Goal: Connect with others: Connect with others

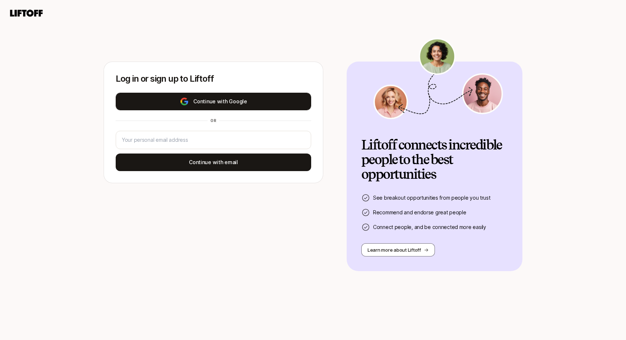
click at [245, 108] on button "Continue with Google" at bounding box center [213, 102] width 195 height 18
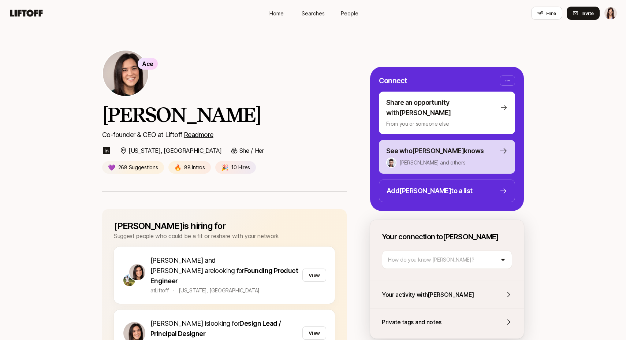
click at [435, 158] on p "[PERSON_NAME] and others" at bounding box center [432, 162] width 66 height 9
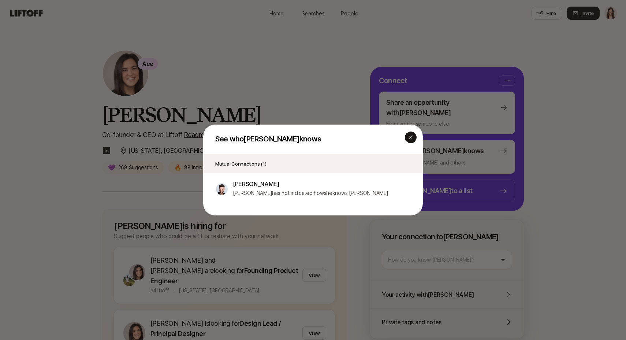
click at [410, 140] on div "button" at bounding box center [411, 137] width 12 height 12
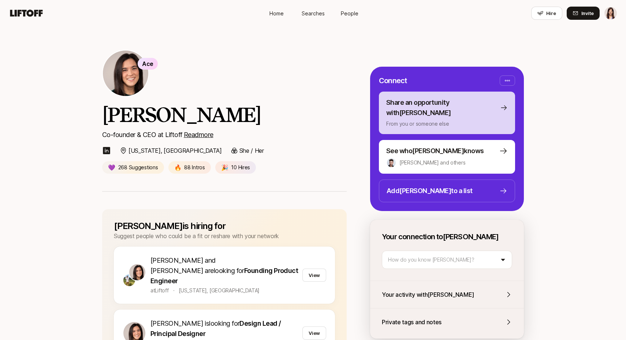
click at [450, 106] on p "Share an opportunity with [PERSON_NAME]" at bounding box center [441, 107] width 111 height 20
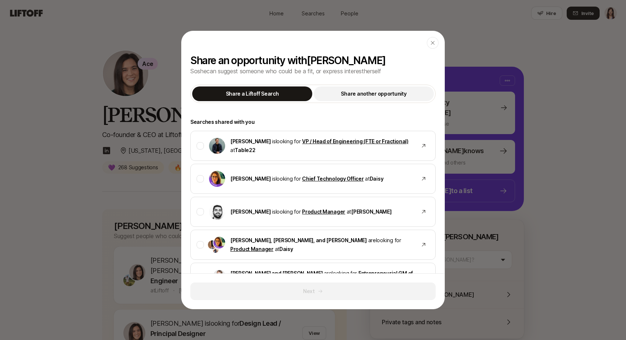
click at [387, 90] on p "Share another opportunity" at bounding box center [373, 93] width 65 height 9
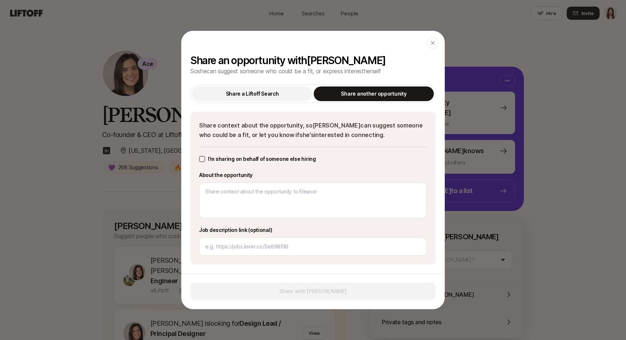
click at [284, 92] on button "Share a Liftoff Search" at bounding box center [252, 93] width 120 height 15
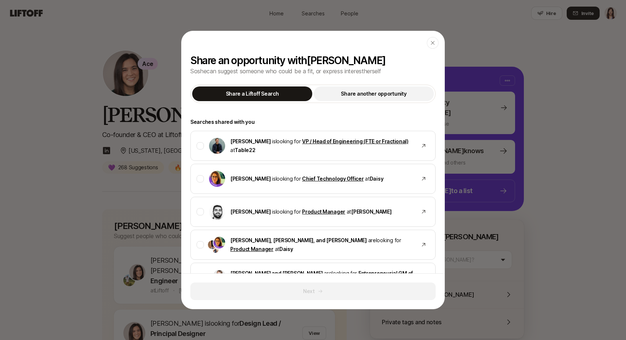
click at [352, 95] on p "Share another opportunity" at bounding box center [373, 93] width 65 height 9
type textarea "x"
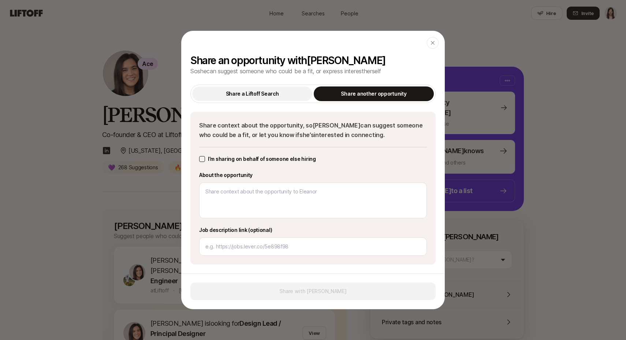
click at [274, 95] on p "Share a Liftoff Search" at bounding box center [252, 93] width 53 height 9
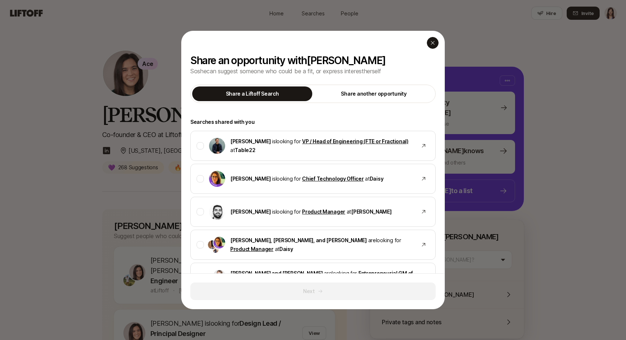
click at [431, 38] on div "button" at bounding box center [433, 43] width 12 height 12
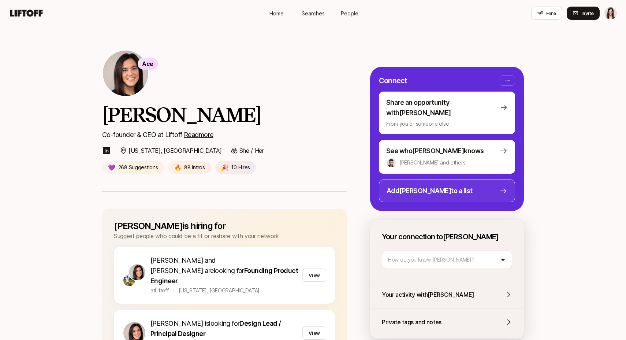
click at [428, 185] on p "Add [PERSON_NAME] to a list" at bounding box center [429, 190] width 86 height 10
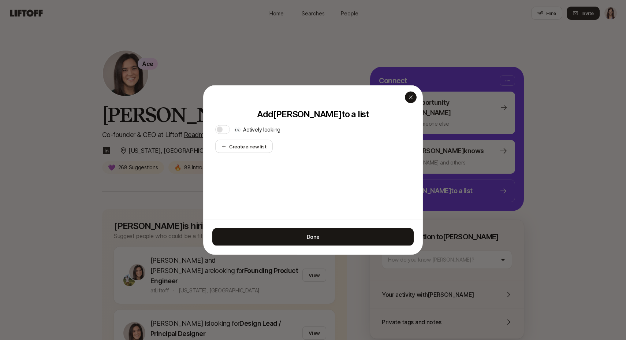
click at [411, 98] on icon "button" at bounding box center [411, 97] width 6 height 6
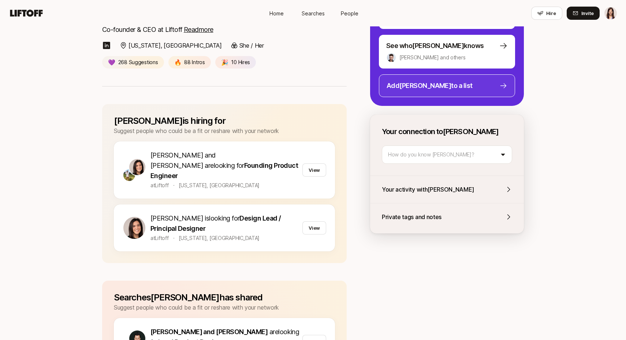
scroll to position [107, 0]
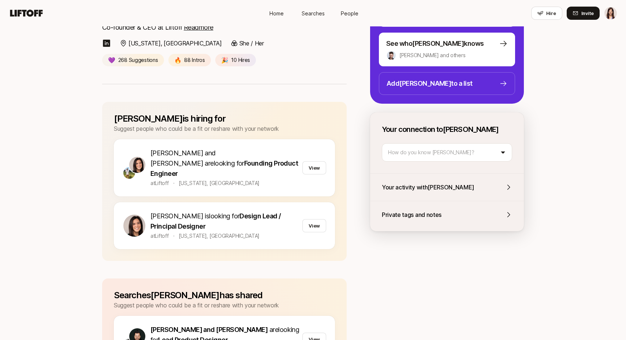
click at [430, 182] on p "Your activity with [PERSON_NAME]" at bounding box center [428, 187] width 93 height 10
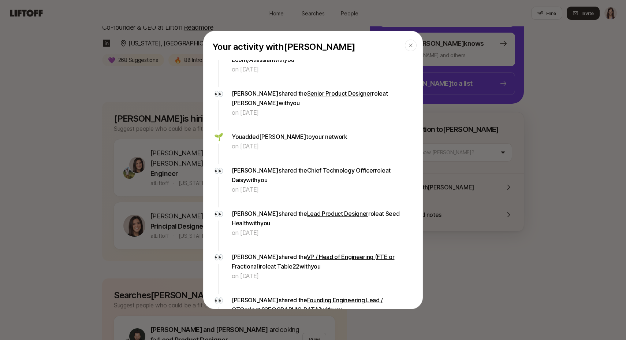
scroll to position [0, 0]
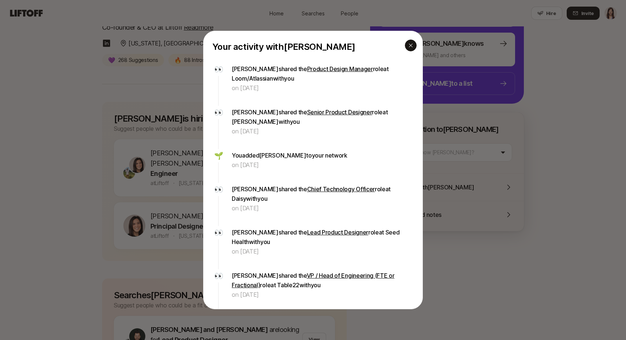
click at [410, 44] on icon "button" at bounding box center [411, 45] width 6 height 6
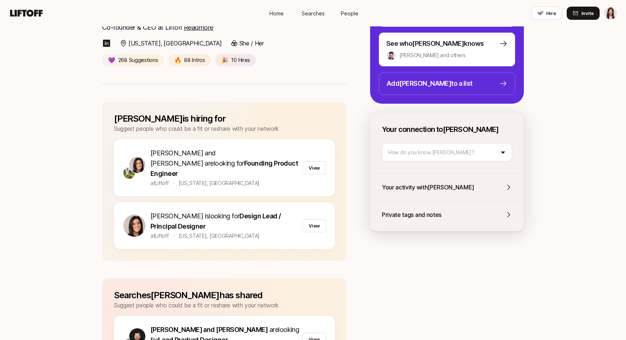
click at [419, 210] on p "Private tags and notes" at bounding box center [412, 215] width 60 height 10
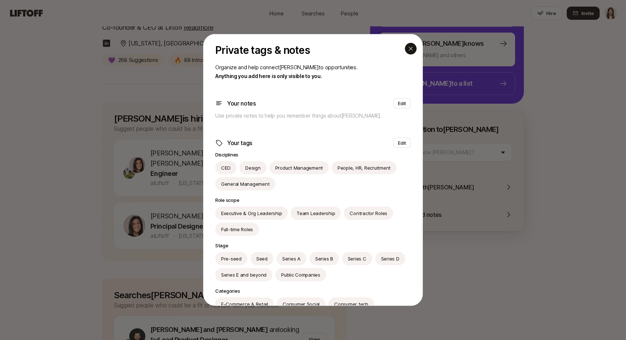
click at [410, 52] on div "button" at bounding box center [411, 49] width 12 height 12
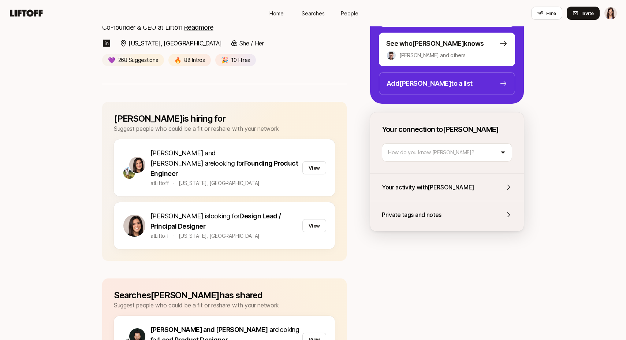
click at [346, 14] on span "People" at bounding box center [350, 14] width 18 height 8
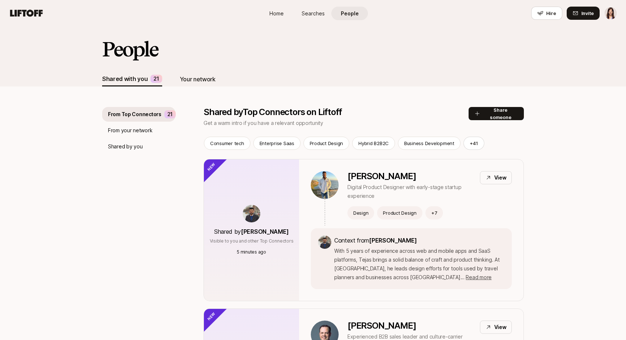
click at [203, 73] on div "Your network" at bounding box center [198, 79] width 36 height 15
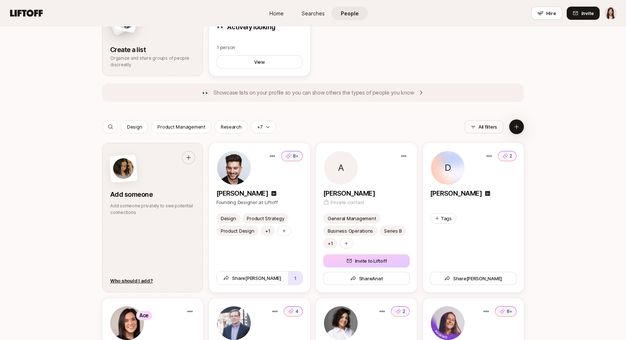
scroll to position [286, 0]
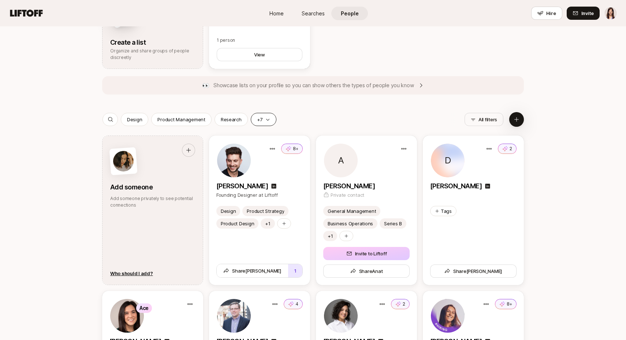
click at [257, 122] on p "+7" at bounding box center [259, 119] width 5 height 7
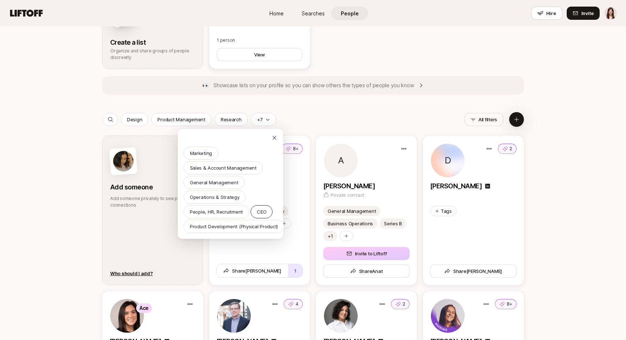
click at [260, 214] on p "CEO" at bounding box center [262, 211] width 10 height 7
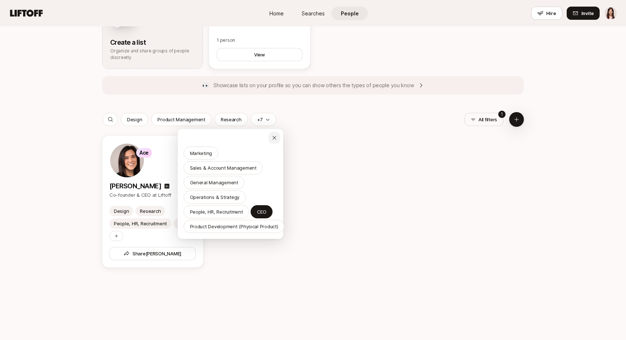
click at [275, 135] on icon at bounding box center [274, 138] width 6 height 6
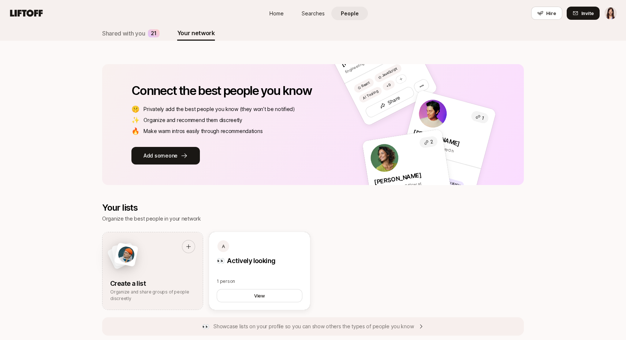
scroll to position [0, 0]
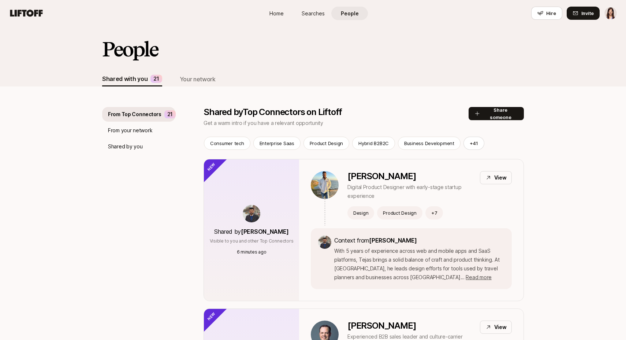
click at [277, 11] on span "Home" at bounding box center [276, 14] width 14 height 8
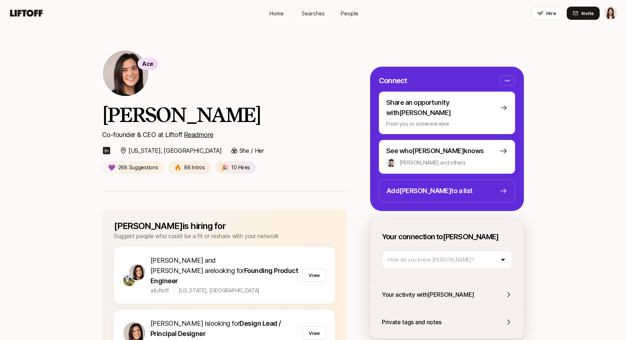
click at [407, 317] on p "Private tags and notes" at bounding box center [412, 322] width 60 height 10
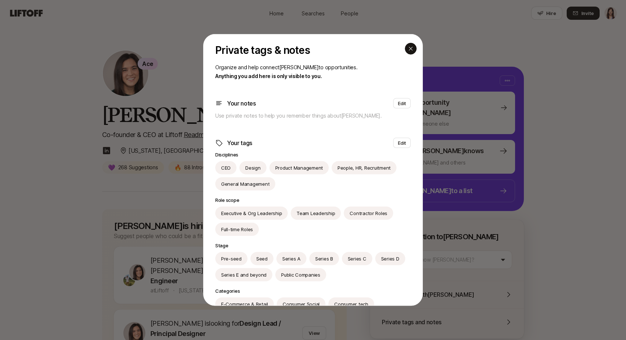
click at [413, 48] on icon "button" at bounding box center [411, 49] width 6 height 6
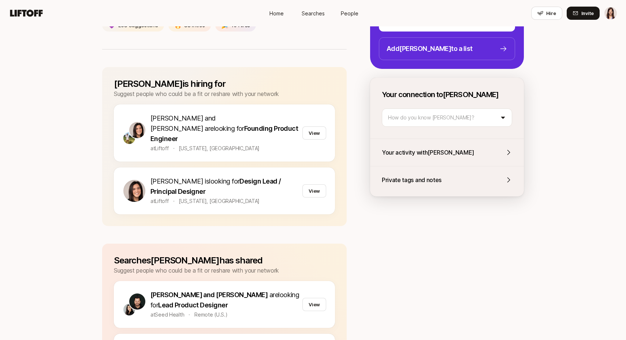
scroll to position [143, 0]
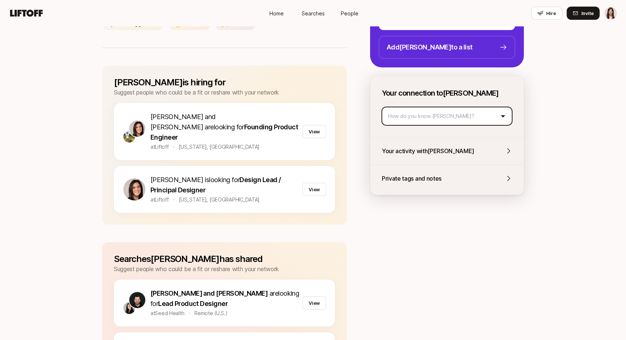
click at [474, 103] on html "Home Searches People Hire Home Searches People Hire Hire Invite Ace Eleanor Mor…" at bounding box center [313, 27] width 626 height 340
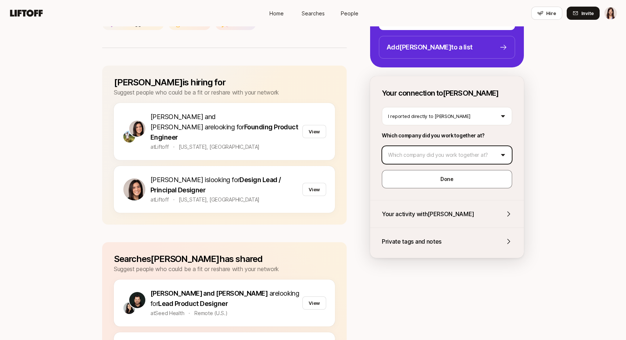
click at [445, 147] on html "Home Searches People Hire Home Searches People Hire Hire Invite Ace Eleanor Mor…" at bounding box center [313, 27] width 626 height 340
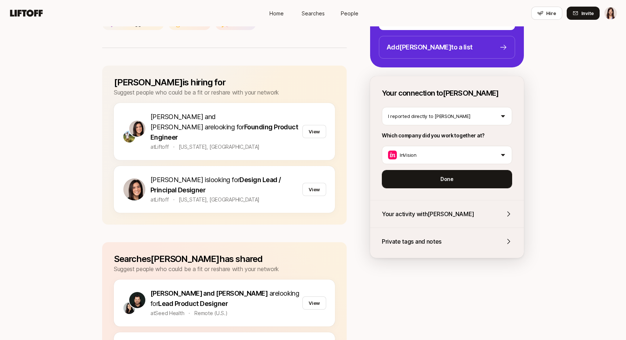
click at [430, 171] on button "Done" at bounding box center [447, 179] width 130 height 18
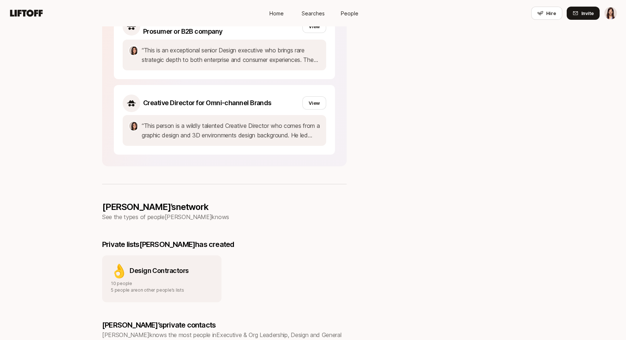
scroll to position [786, 0]
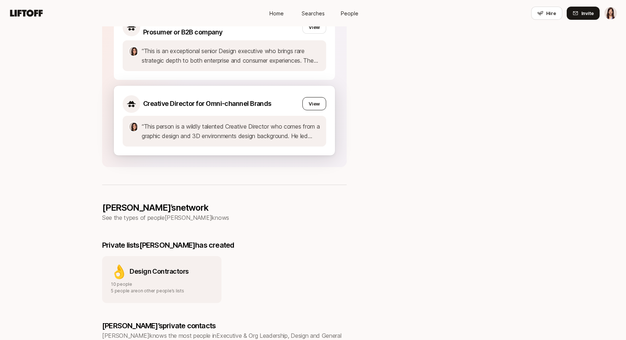
click at [316, 97] on button "View" at bounding box center [314, 103] width 24 height 13
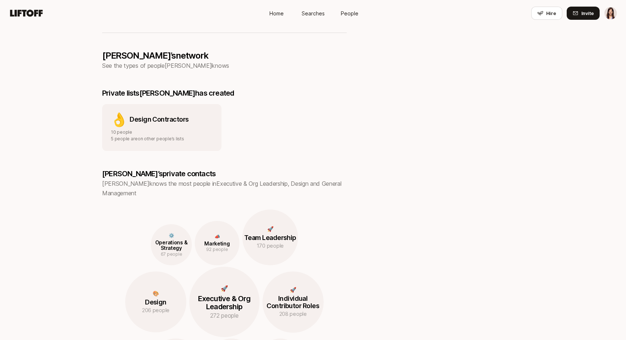
scroll to position [938, 0]
click at [149, 114] on p "Design Contractors" at bounding box center [159, 119] width 59 height 10
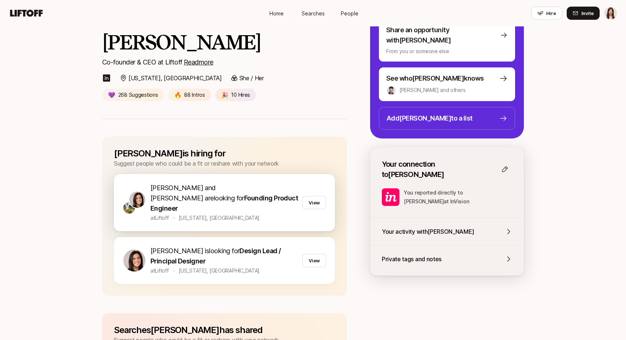
scroll to position [0, 0]
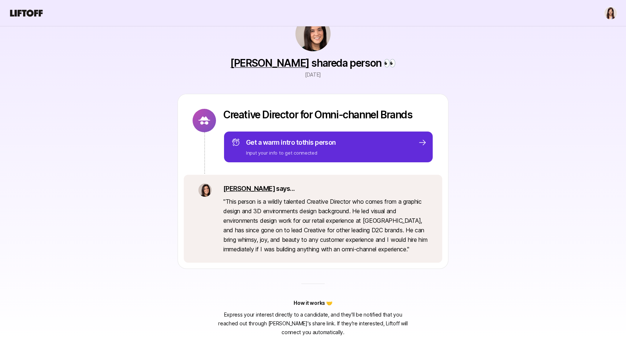
scroll to position [30, 0]
